Goal: Find specific page/section: Find specific page/section

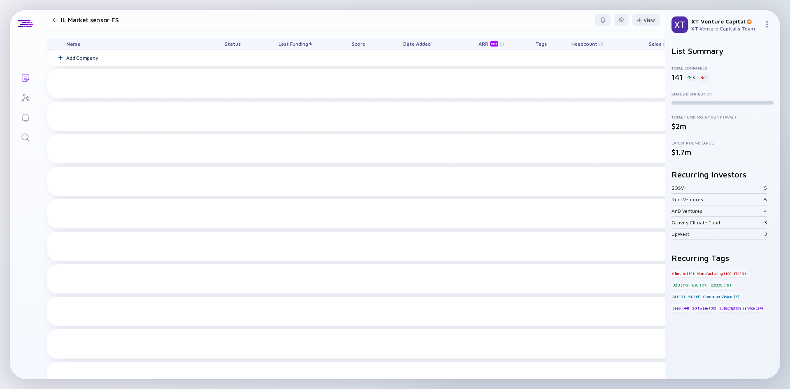
scroll to position [411, 156]
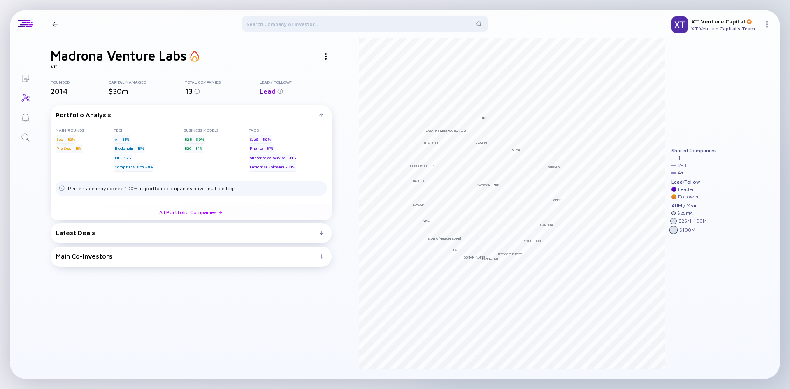
click at [26, 143] on div "Search" at bounding box center [26, 137] width 10 height 11
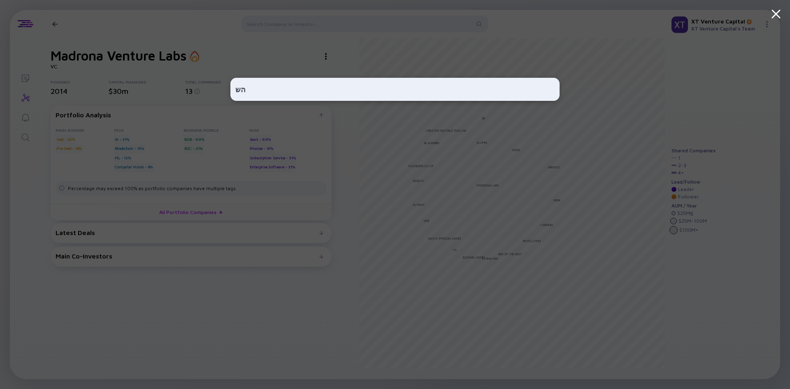
type input "ה"
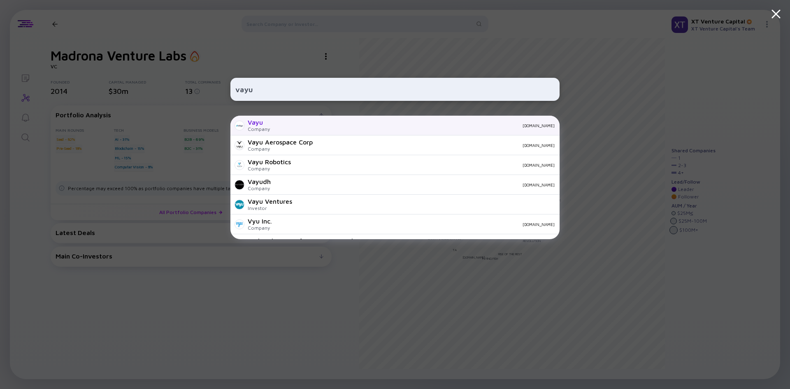
type input "vayu"
click at [285, 126] on div "withvayu.com" at bounding box center [415, 125] width 278 height 5
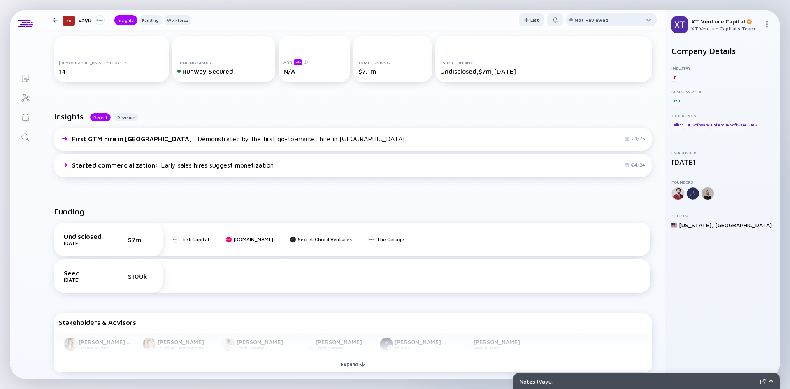
scroll to position [206, 0]
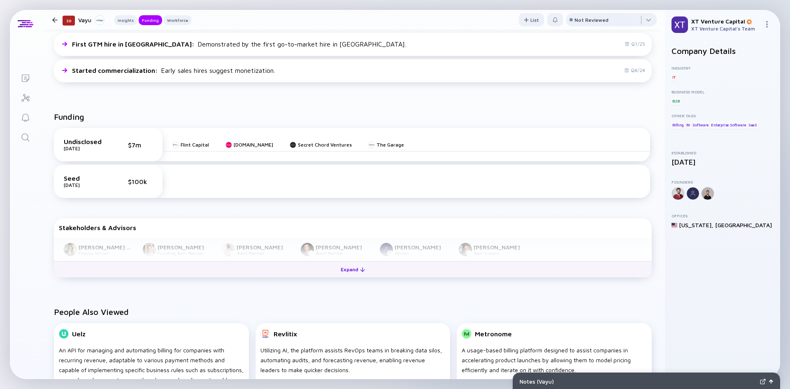
click at [337, 276] on div "Expand" at bounding box center [353, 269] width 34 height 13
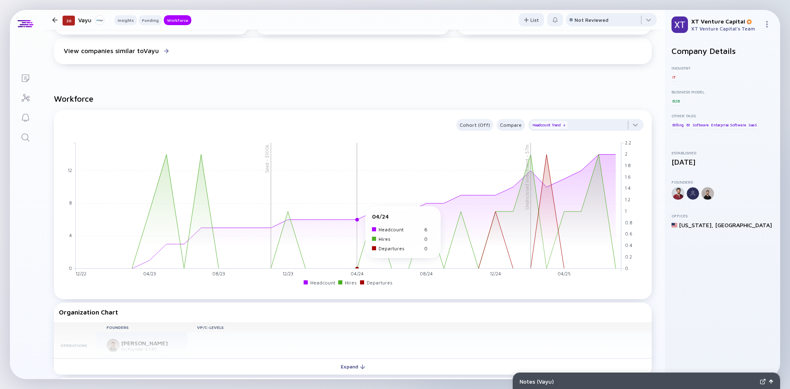
scroll to position [658, 0]
